Goal: Information Seeking & Learning: Learn about a topic

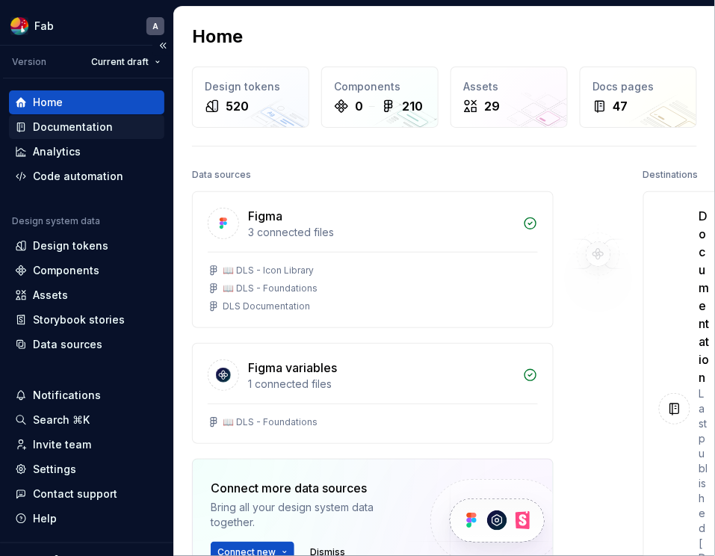
click at [97, 128] on div "Documentation" at bounding box center [73, 126] width 80 height 15
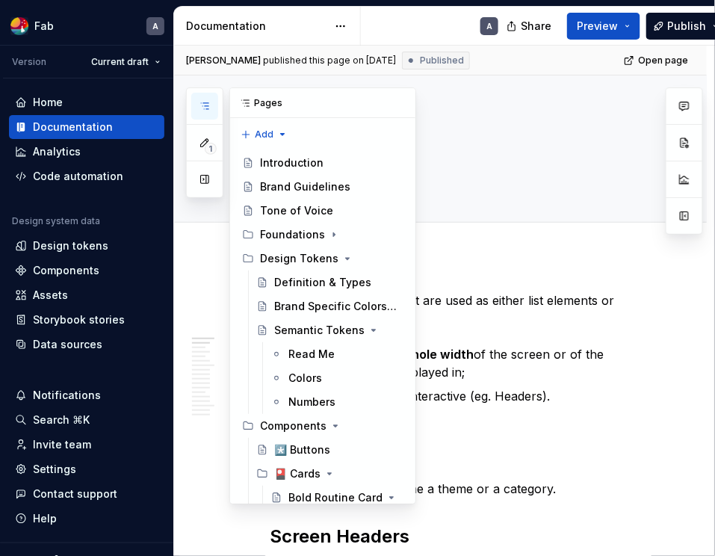
click at [205, 106] on icon "button" at bounding box center [205, 106] width 12 height 12
click at [272, 157] on div "Introduction" at bounding box center [291, 162] width 63 height 15
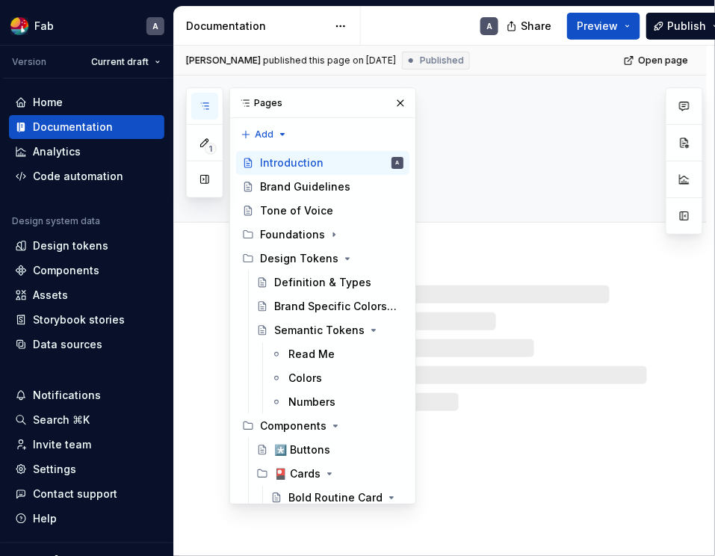
click at [442, 25] on div "A" at bounding box center [435, 26] width 149 height 39
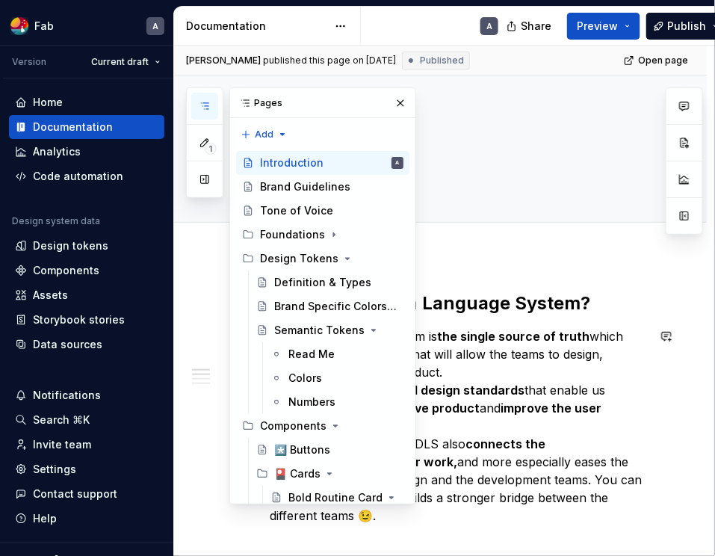
click at [518, 384] on strong "fundamental design standards" at bounding box center [432, 389] width 183 height 15
click at [518, 367] on p "A Design Language System is the single source of truth which gathers all the el…" at bounding box center [458, 425] width 377 height 197
click at [211, 104] on button "button" at bounding box center [204, 106] width 27 height 27
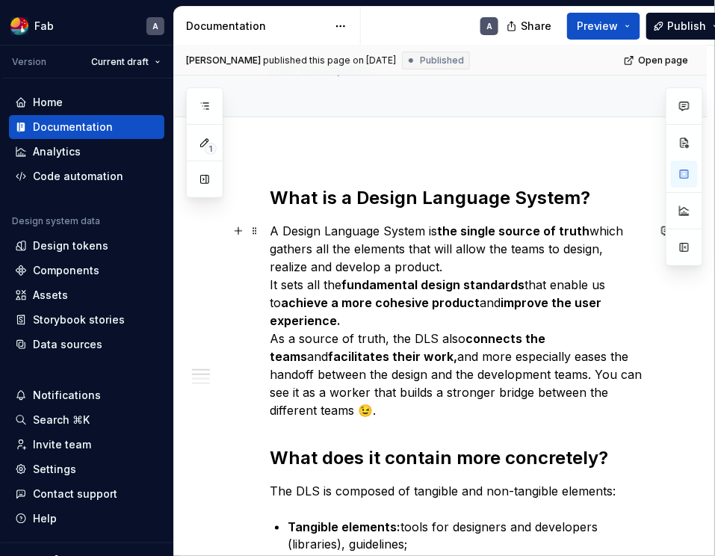
scroll to position [99, 0]
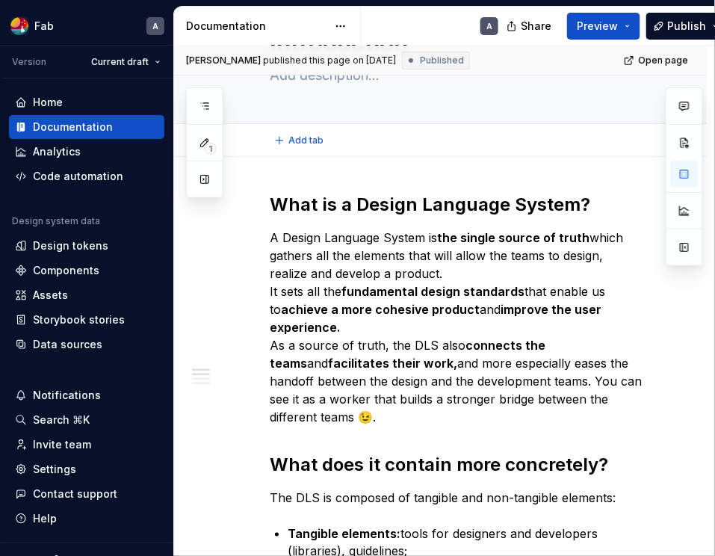
type textarea "*"
click at [362, 255] on p "A Design Language System is the single source of truth which gathers all the el…" at bounding box center [458, 327] width 377 height 197
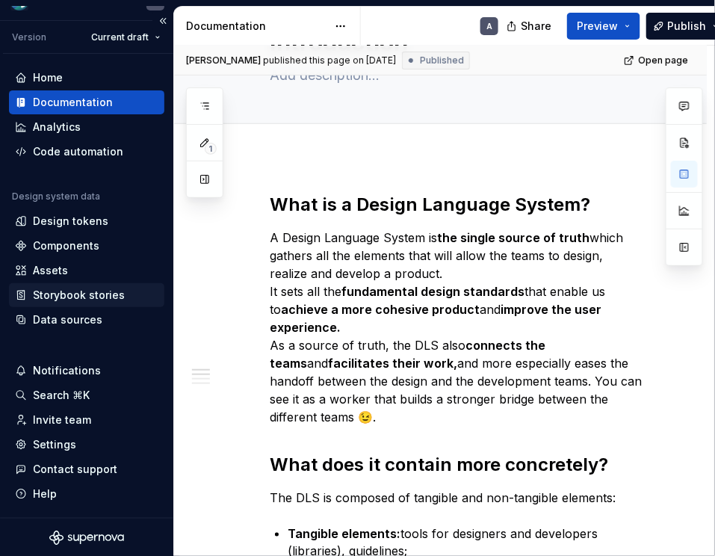
scroll to position [25, 0]
type textarea "*"
